Goal: Obtain resource: Download file/media

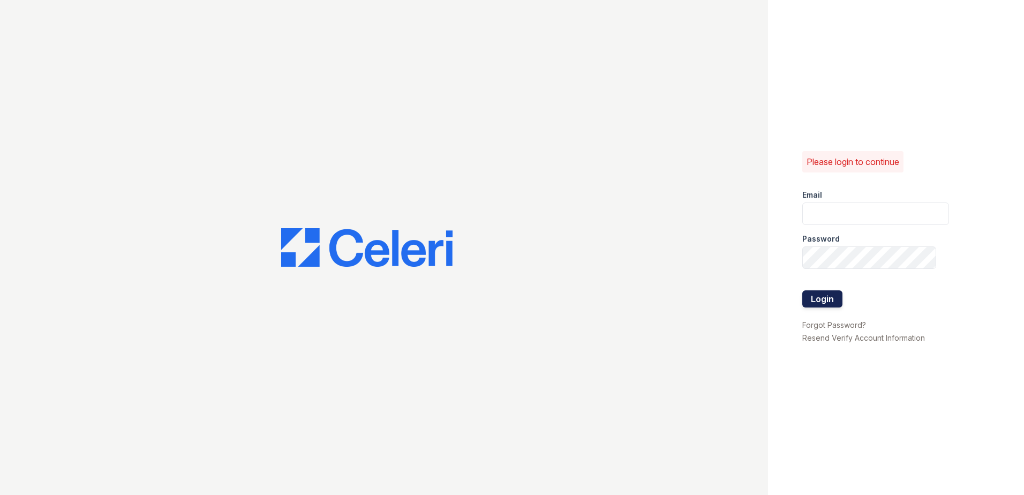
type input "ReNewNorthProvidence@trinity-pm.com"
click at [817, 295] on button "Login" at bounding box center [823, 298] width 40 height 17
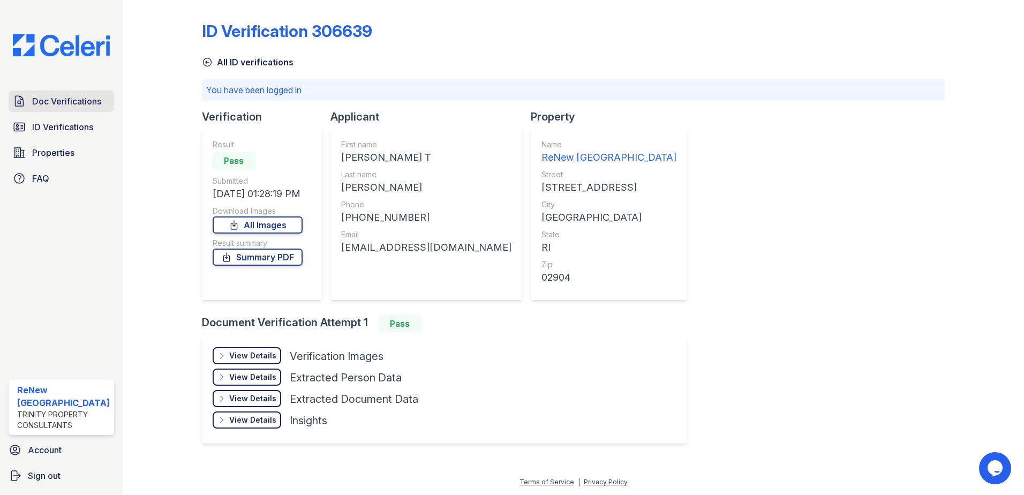
click at [54, 104] on span "Doc Verifications" at bounding box center [66, 101] width 69 height 13
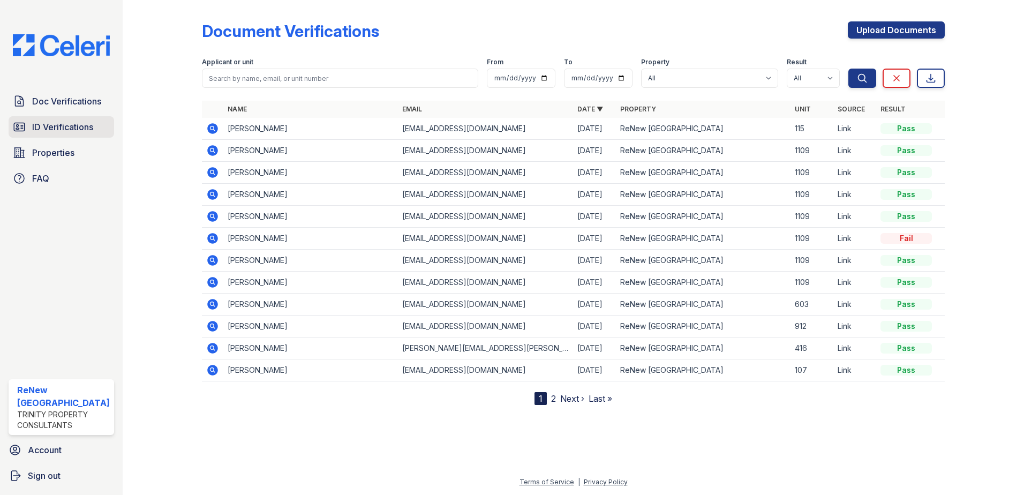
click at [76, 123] on span "ID Verifications" at bounding box center [62, 127] width 61 height 13
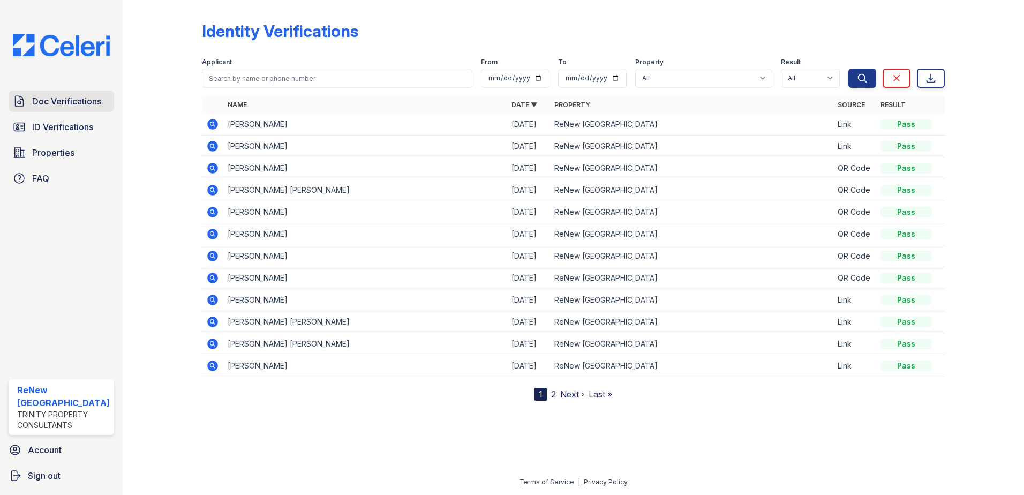
click at [57, 100] on span "Doc Verifications" at bounding box center [66, 101] width 69 height 13
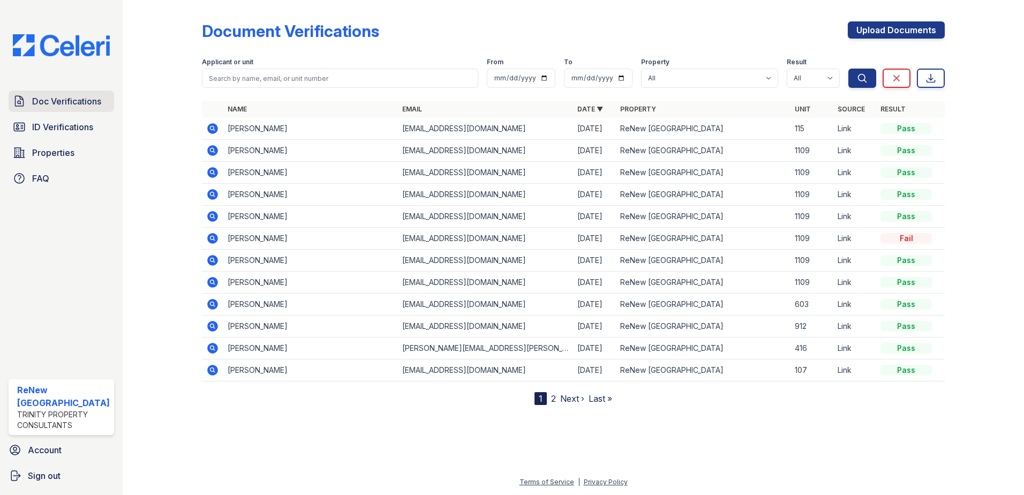
click at [79, 104] on span "Doc Verifications" at bounding box center [66, 101] width 69 height 13
click at [66, 124] on span "ID Verifications" at bounding box center [62, 127] width 61 height 13
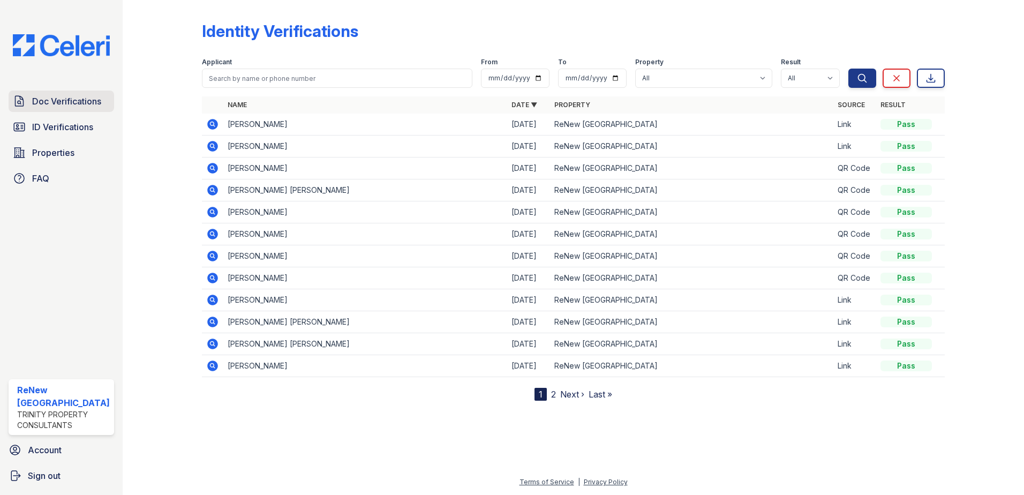
click at [83, 104] on span "Doc Verifications" at bounding box center [66, 101] width 69 height 13
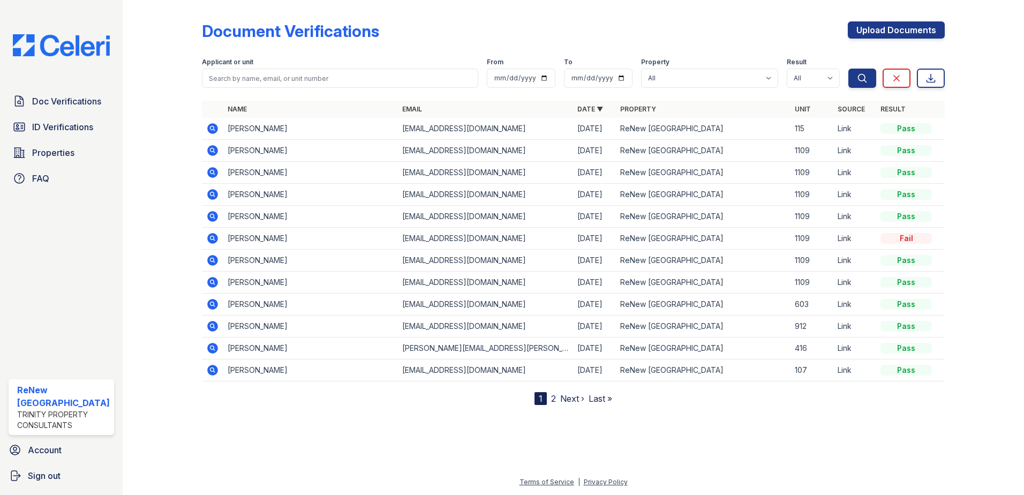
click at [245, 130] on td "[PERSON_NAME]" at bounding box center [310, 129] width 175 height 22
click at [212, 124] on icon at bounding box center [212, 128] width 11 height 11
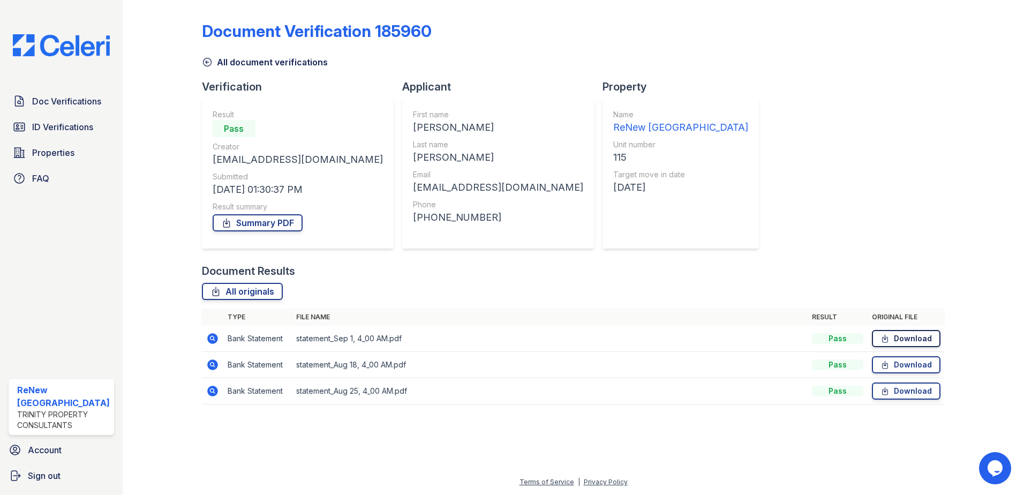
click at [896, 336] on link "Download" at bounding box center [906, 338] width 69 height 17
click at [920, 333] on link "Download" at bounding box center [906, 338] width 69 height 17
click at [69, 129] on span "ID Verifications" at bounding box center [62, 127] width 61 height 13
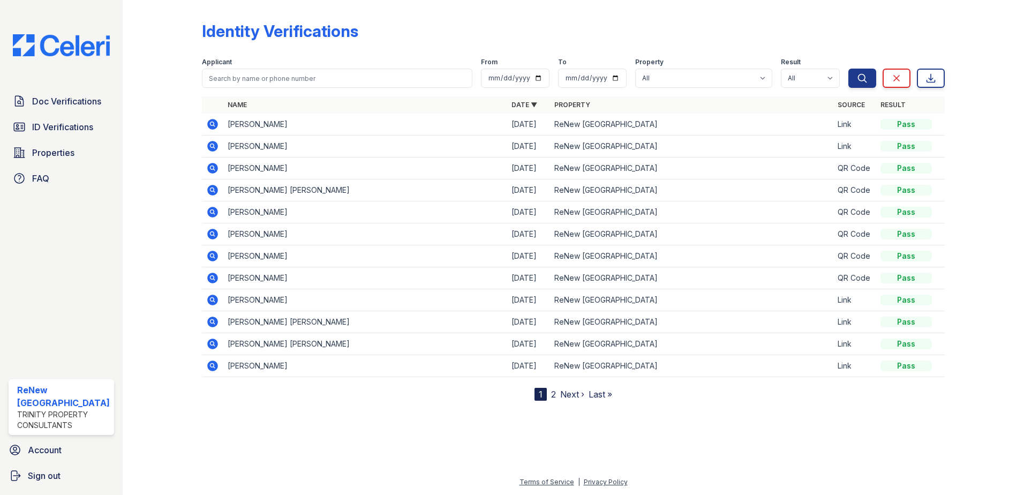
click at [212, 125] on icon at bounding box center [212, 123] width 3 height 3
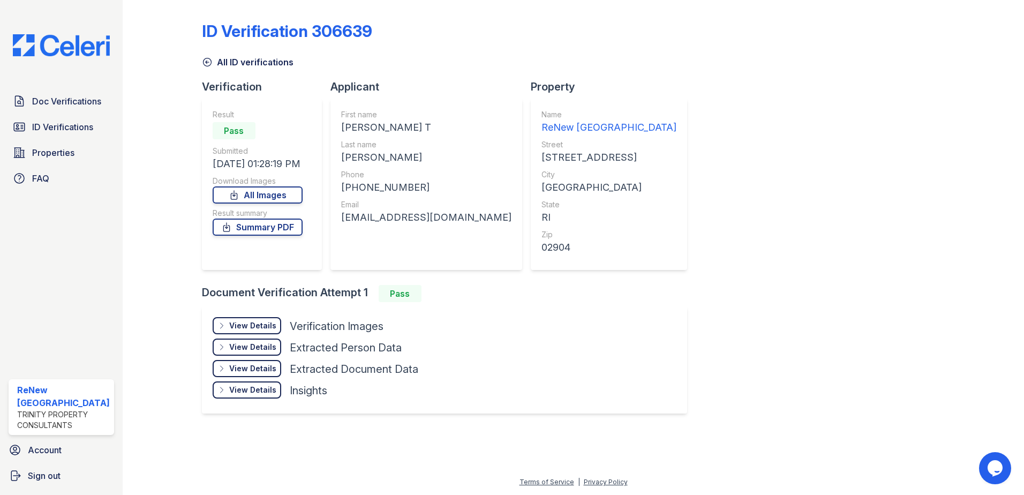
click at [256, 324] on div "View Details" at bounding box center [252, 325] width 47 height 11
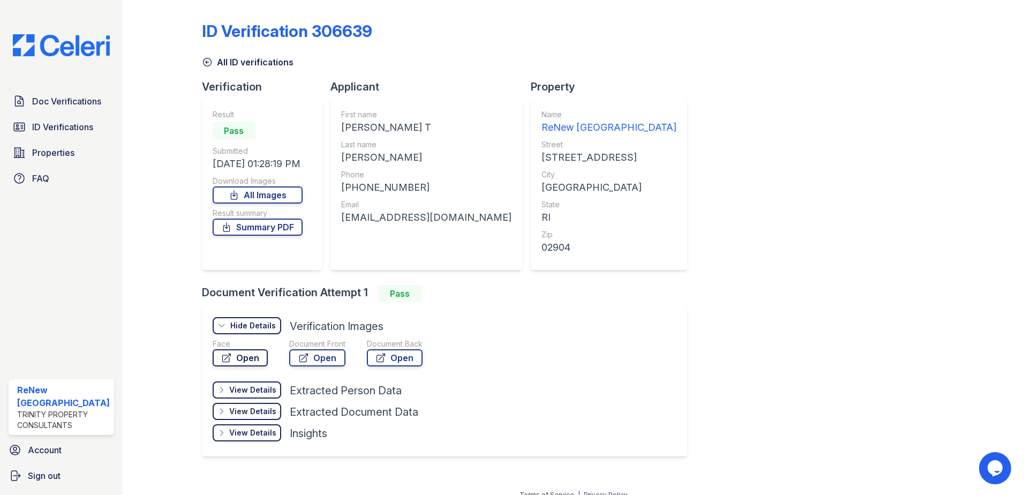
click at [244, 360] on link "Open" at bounding box center [240, 357] width 55 height 17
